Goal: Task Accomplishment & Management: Use online tool/utility

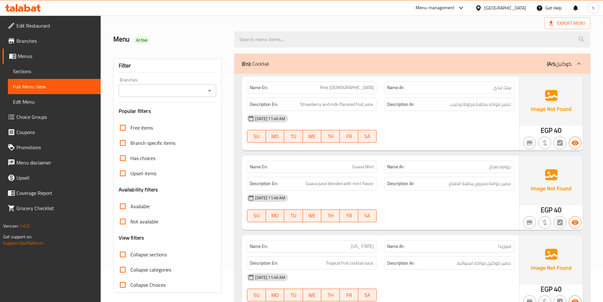
scroll to position [32, 0]
click at [44, 44] on span "Branches" at bounding box center [55, 41] width 79 height 8
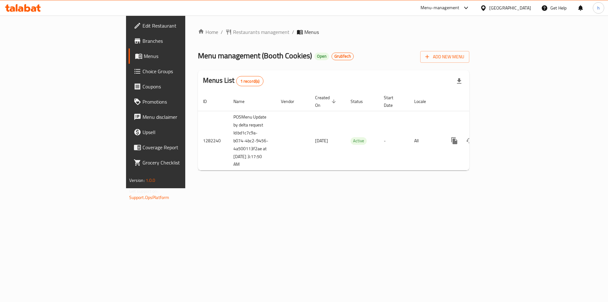
click at [142, 40] on span "Branches" at bounding box center [182, 41] width 80 height 8
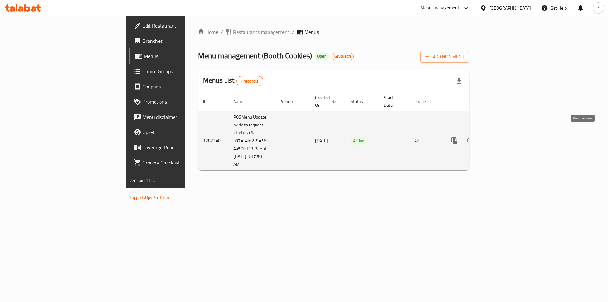
click at [503, 138] on icon "enhanced table" at bounding box center [500, 141] width 6 height 6
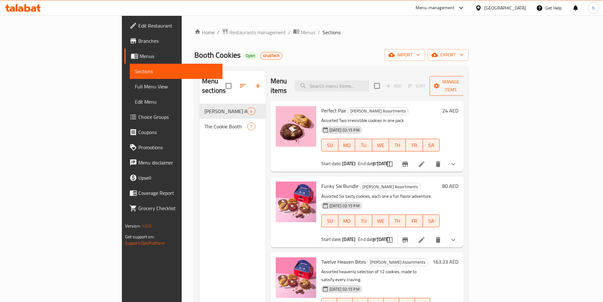
click at [467, 81] on span "Manage items" at bounding box center [451, 86] width 32 height 16
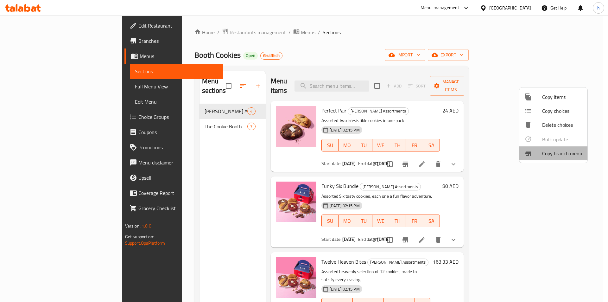
click at [562, 155] on span "Copy branch menu" at bounding box center [562, 153] width 40 height 8
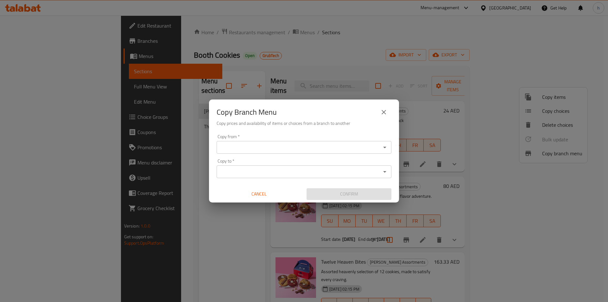
click at [304, 150] on input "Copy from   *" at bounding box center [298, 147] width 160 height 9
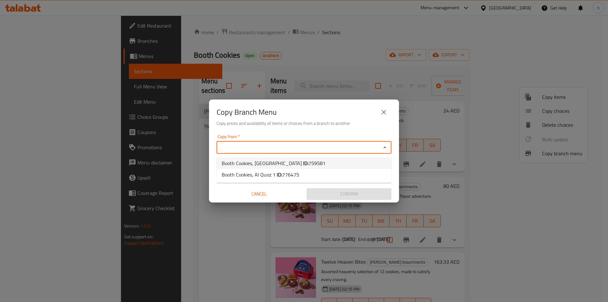
click at [308, 166] on span "759581" at bounding box center [316, 162] width 17 height 9
type input "Booth Cookies, Dubai Marina"
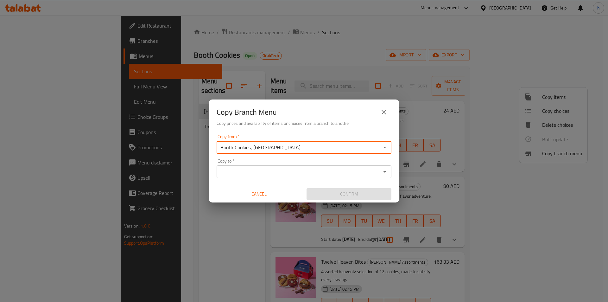
click at [321, 176] on input "Copy to   *" at bounding box center [298, 171] width 160 height 9
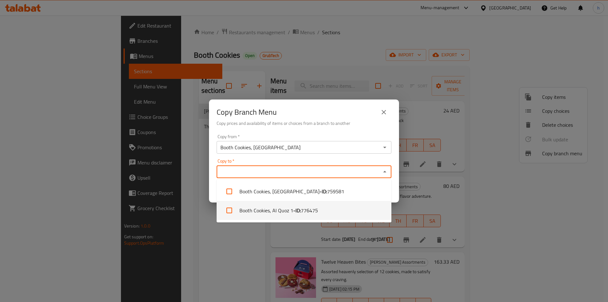
click at [307, 213] on span "776475" at bounding box center [309, 210] width 17 height 8
checkbox input "true"
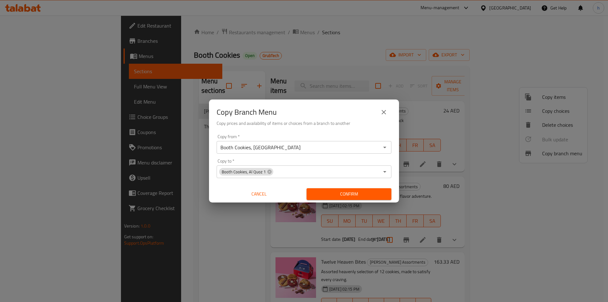
click at [399, 189] on div "Copy Branch Menu Copy prices and availability of items or choices from a branch…" at bounding box center [304, 151] width 608 height 302
click at [366, 194] on span "Confirm" at bounding box center [348, 194] width 75 height 8
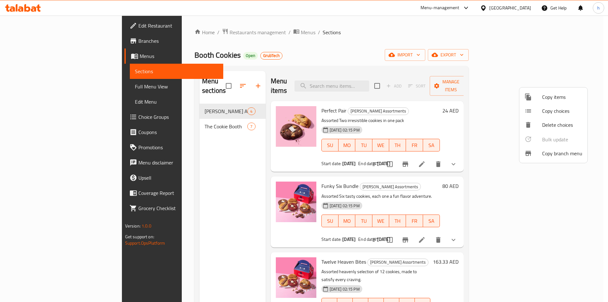
click at [42, 42] on div at bounding box center [304, 151] width 608 height 302
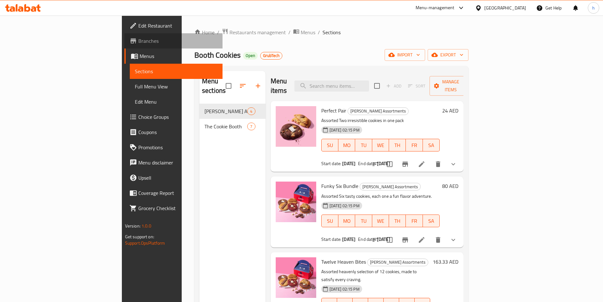
click at [138, 41] on span "Branches" at bounding box center [177, 41] width 79 height 8
